Goal: Check status: Check status

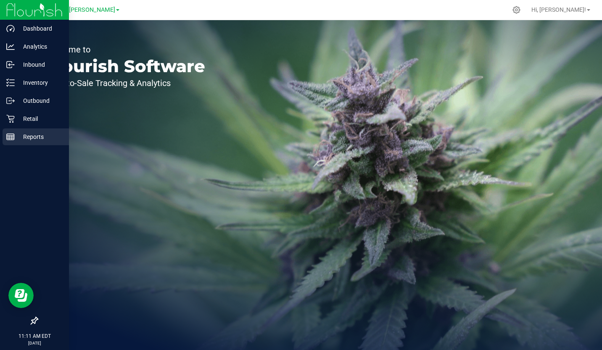
click at [12, 140] on rect at bounding box center [11, 137] width 8 height 6
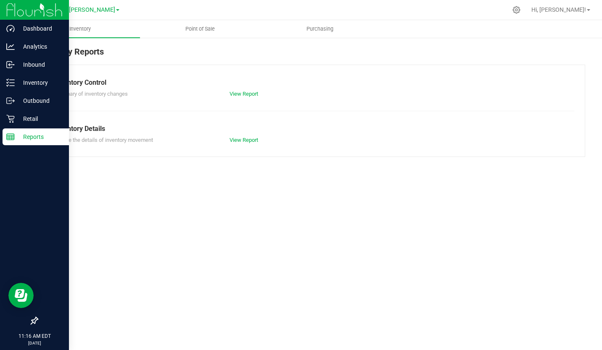
click at [29, 144] on div "Reports" at bounding box center [36, 137] width 66 height 17
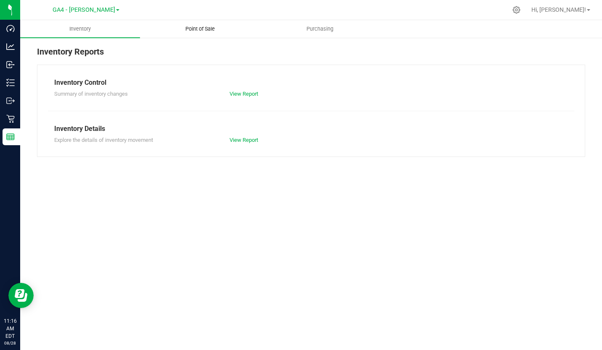
click at [204, 26] on span "Point of Sale" at bounding box center [200, 29] width 52 height 8
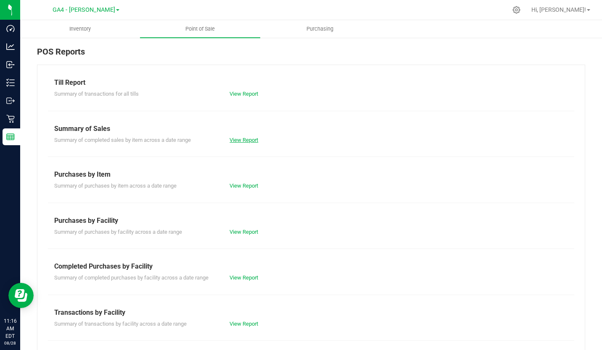
click at [235, 140] on link "View Report" at bounding box center [243, 140] width 29 height 6
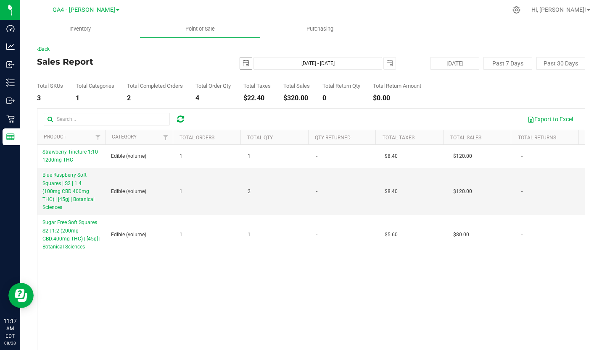
click at [242, 60] on span "select" at bounding box center [246, 64] width 12 height 12
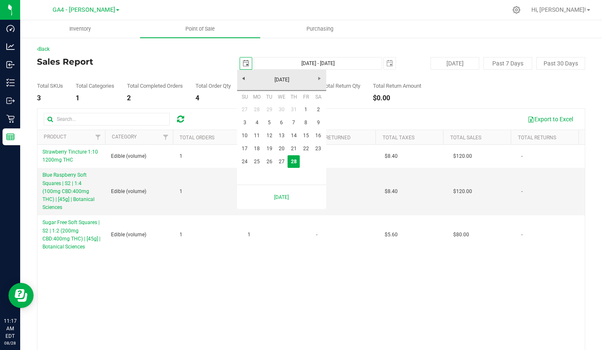
scroll to position [0, 21]
click at [246, 160] on link "24" at bounding box center [245, 161] width 12 height 13
type input "[DATE]"
type input "[DATE] - [DATE]"
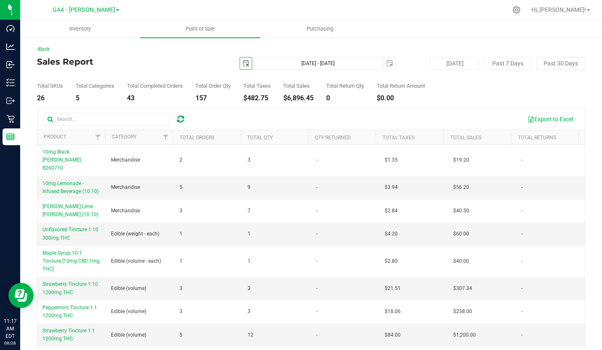
click at [242, 61] on span "select" at bounding box center [245, 63] width 7 height 7
click at [212, 52] on div "Back" at bounding box center [311, 49] width 548 height 8
click at [240, 63] on span "select" at bounding box center [246, 64] width 12 height 12
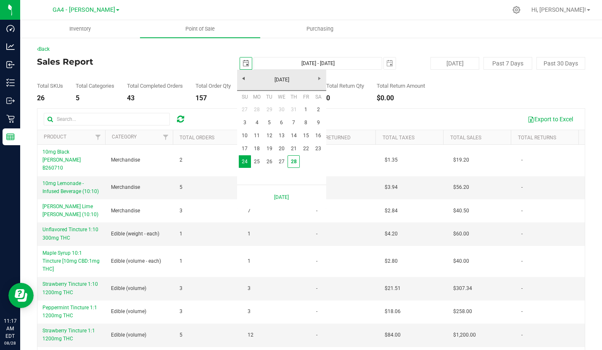
scroll to position [0, 21]
click at [304, 111] on link "1" at bounding box center [306, 109] width 12 height 13
type input "[DATE]"
type input "[DATE] - [DATE]"
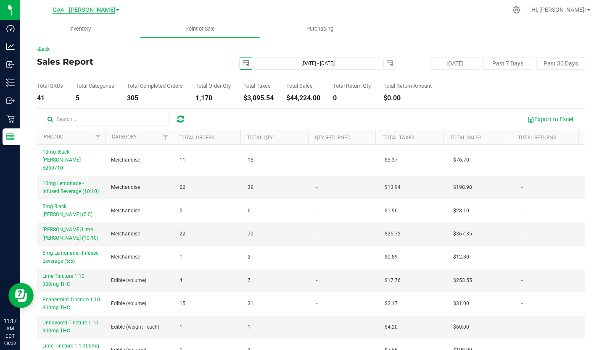
click at [88, 7] on span "GA4 - [PERSON_NAME]" at bounding box center [84, 10] width 63 height 8
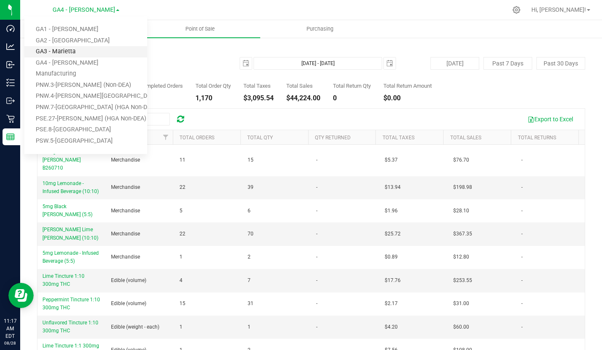
click at [73, 47] on link "GA3 - Marietta" at bounding box center [85, 51] width 123 height 11
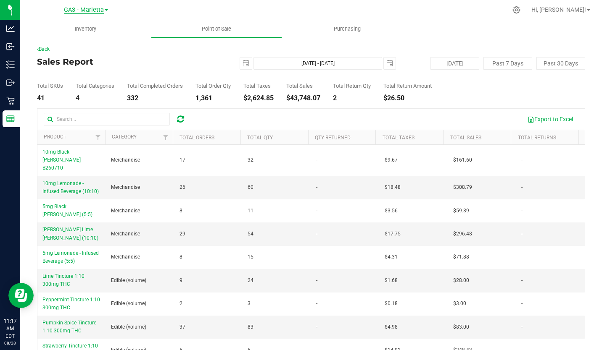
click at [90, 9] on span "GA3 - Marietta" at bounding box center [84, 10] width 40 height 8
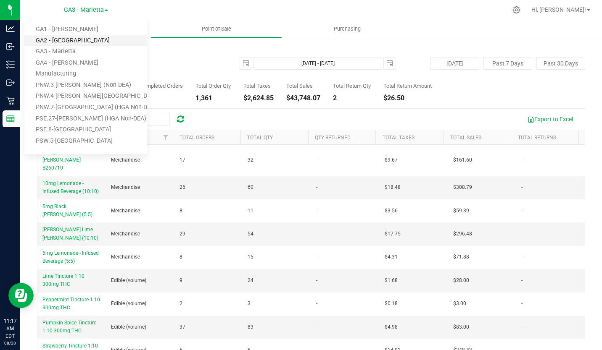
click at [73, 42] on link "GA2 - [GEOGRAPHIC_DATA]" at bounding box center [85, 40] width 123 height 11
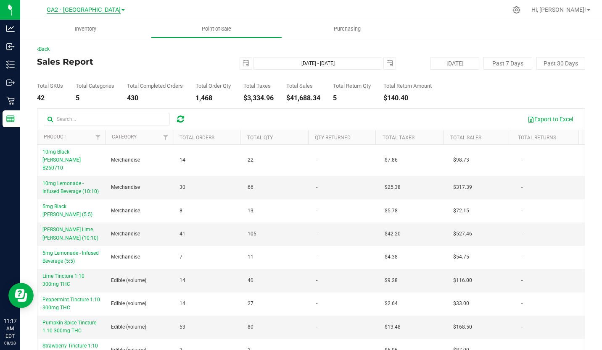
click at [92, 10] on span "GA2 - [GEOGRAPHIC_DATA]" at bounding box center [84, 10] width 74 height 8
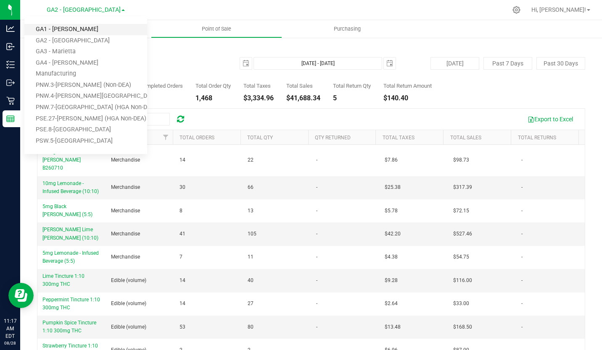
click at [74, 30] on link "GA1 - [PERSON_NAME]" at bounding box center [85, 29] width 123 height 11
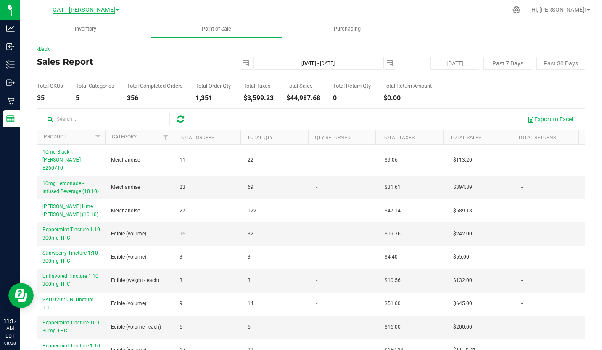
click at [99, 9] on span "GA1 - [PERSON_NAME]" at bounding box center [84, 10] width 63 height 8
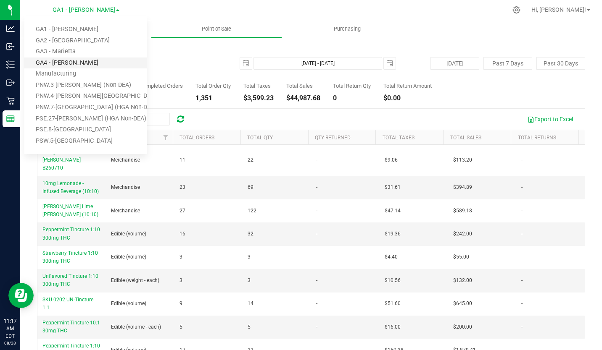
click at [60, 61] on link "GA4 - [PERSON_NAME]" at bounding box center [85, 63] width 123 height 11
